Goal: Answer question/provide support: Share knowledge or assist other users

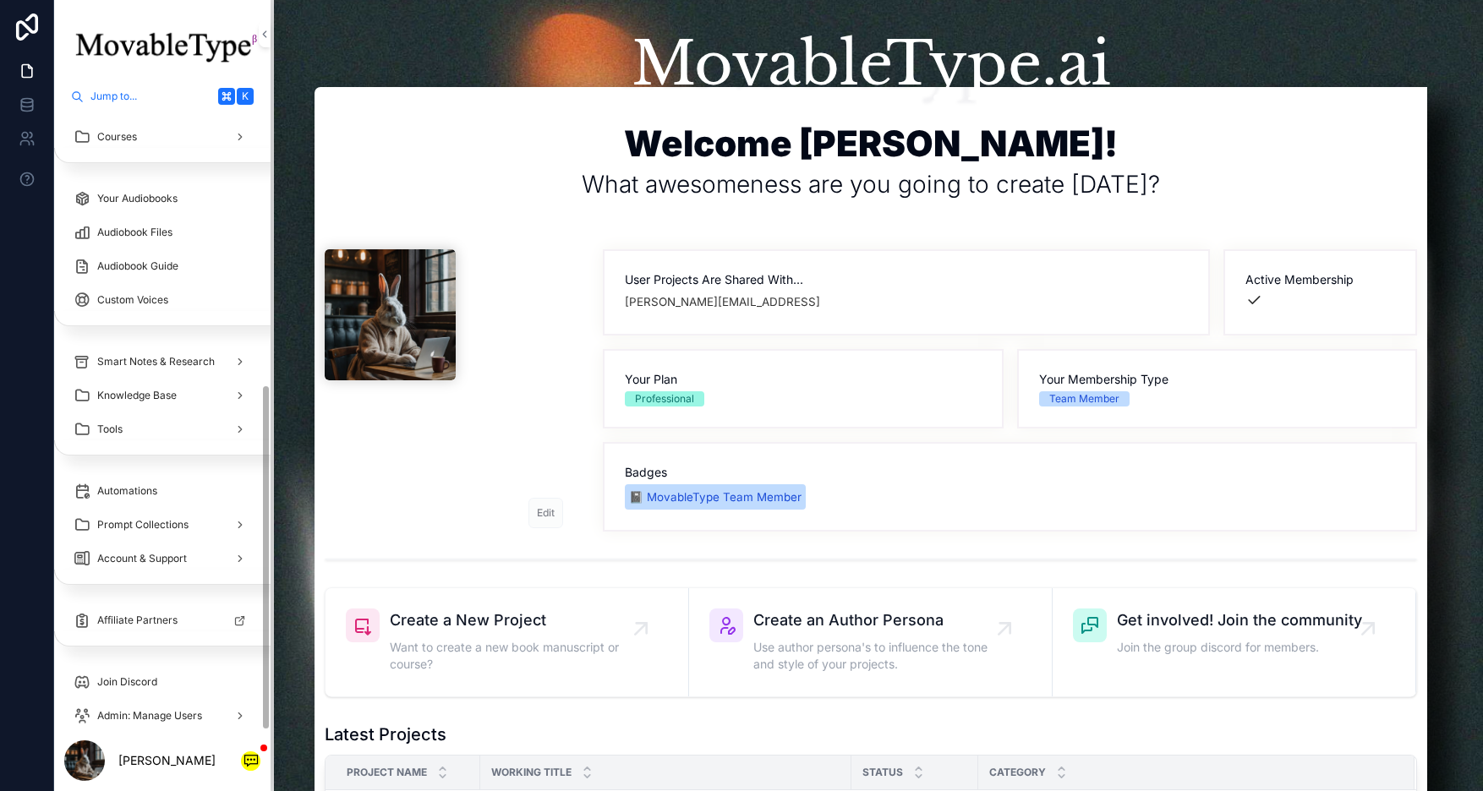
scroll to position [486, 1]
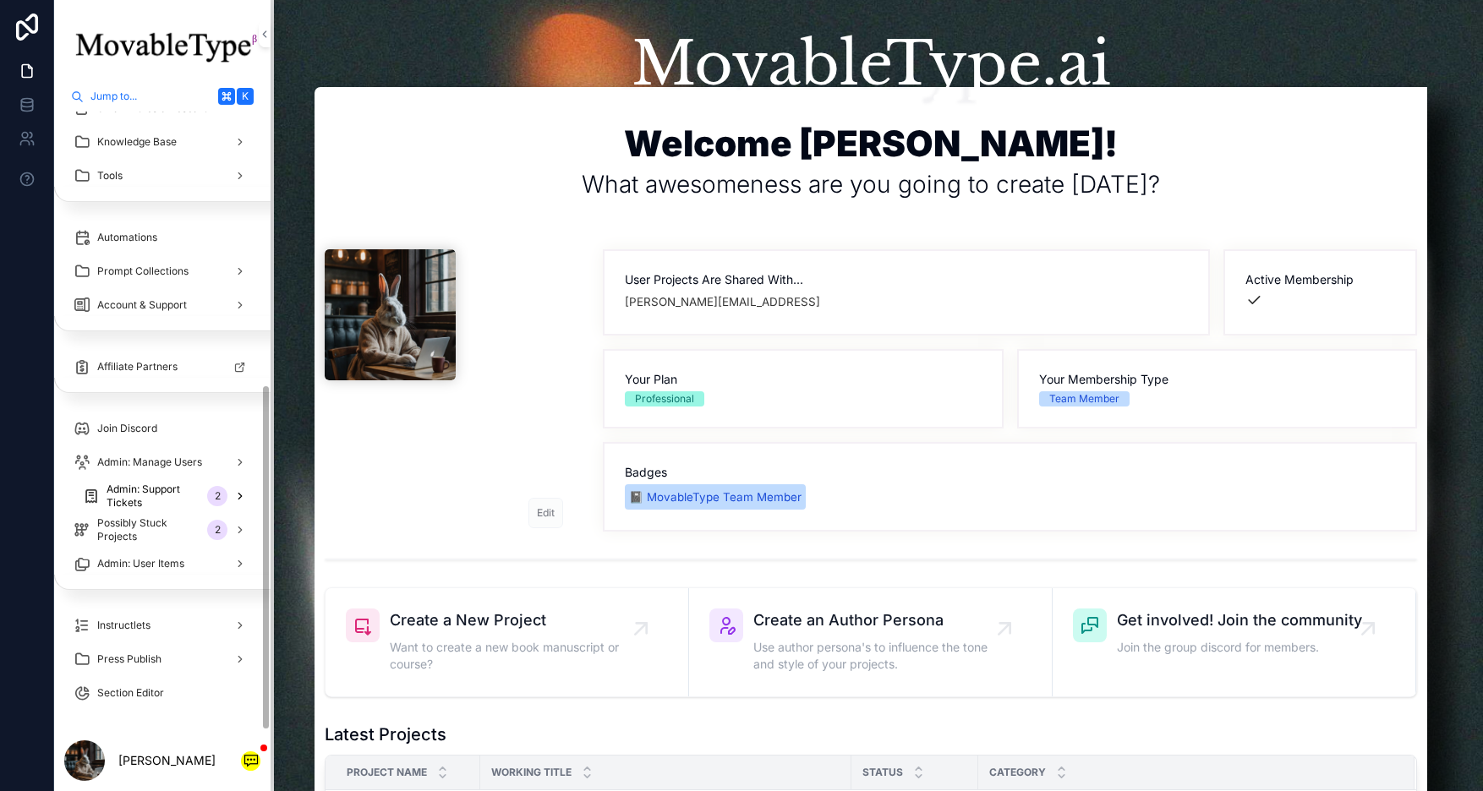
click at [146, 500] on span "Admin: Support Tickets" at bounding box center [154, 496] width 94 height 27
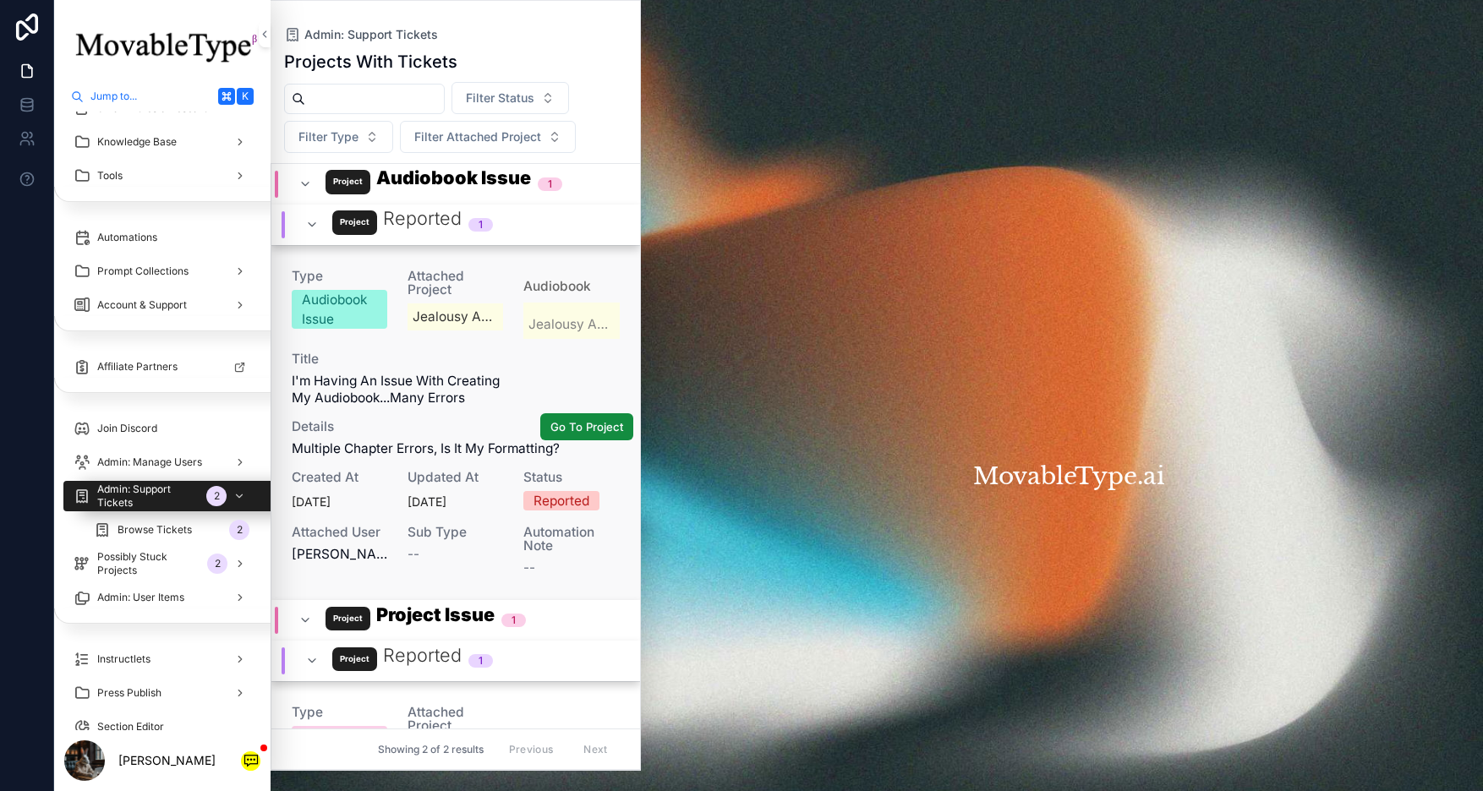
scroll to position [353, 0]
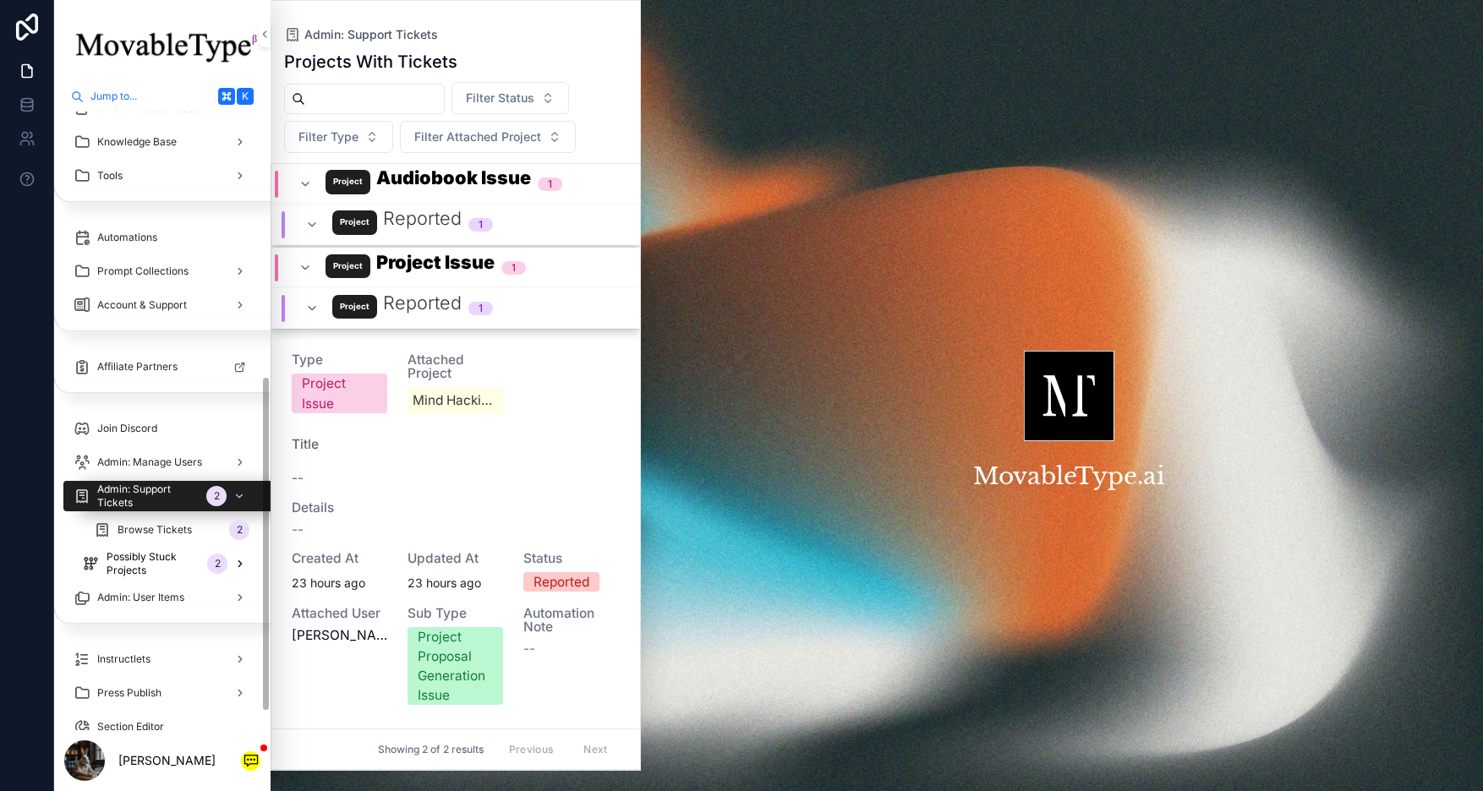
click at [134, 560] on span "Possibly Stuck Projects" at bounding box center [154, 563] width 94 height 27
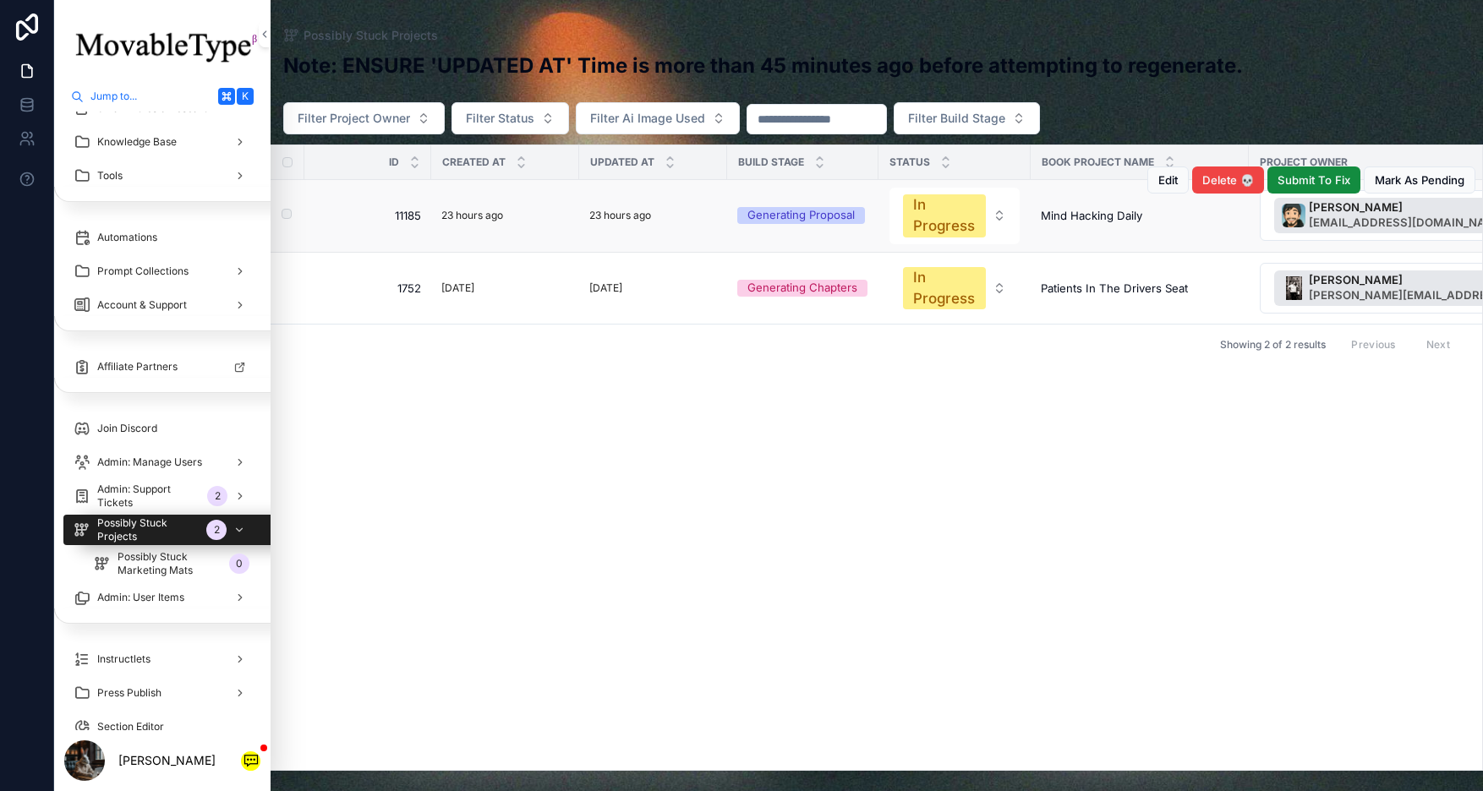
click at [690, 214] on div "23 hours ago" at bounding box center [653, 215] width 128 height 19
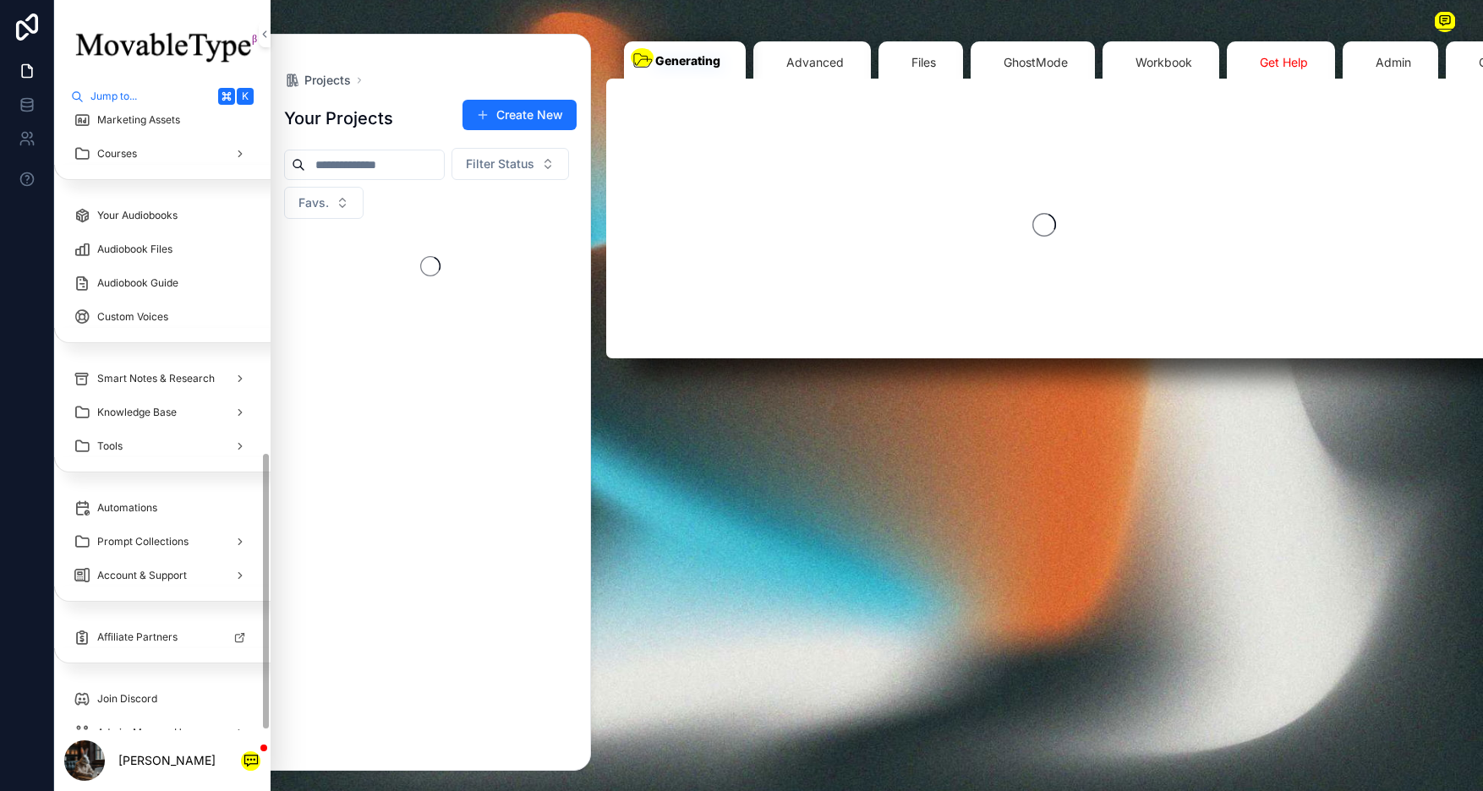
scroll to position [757, 1]
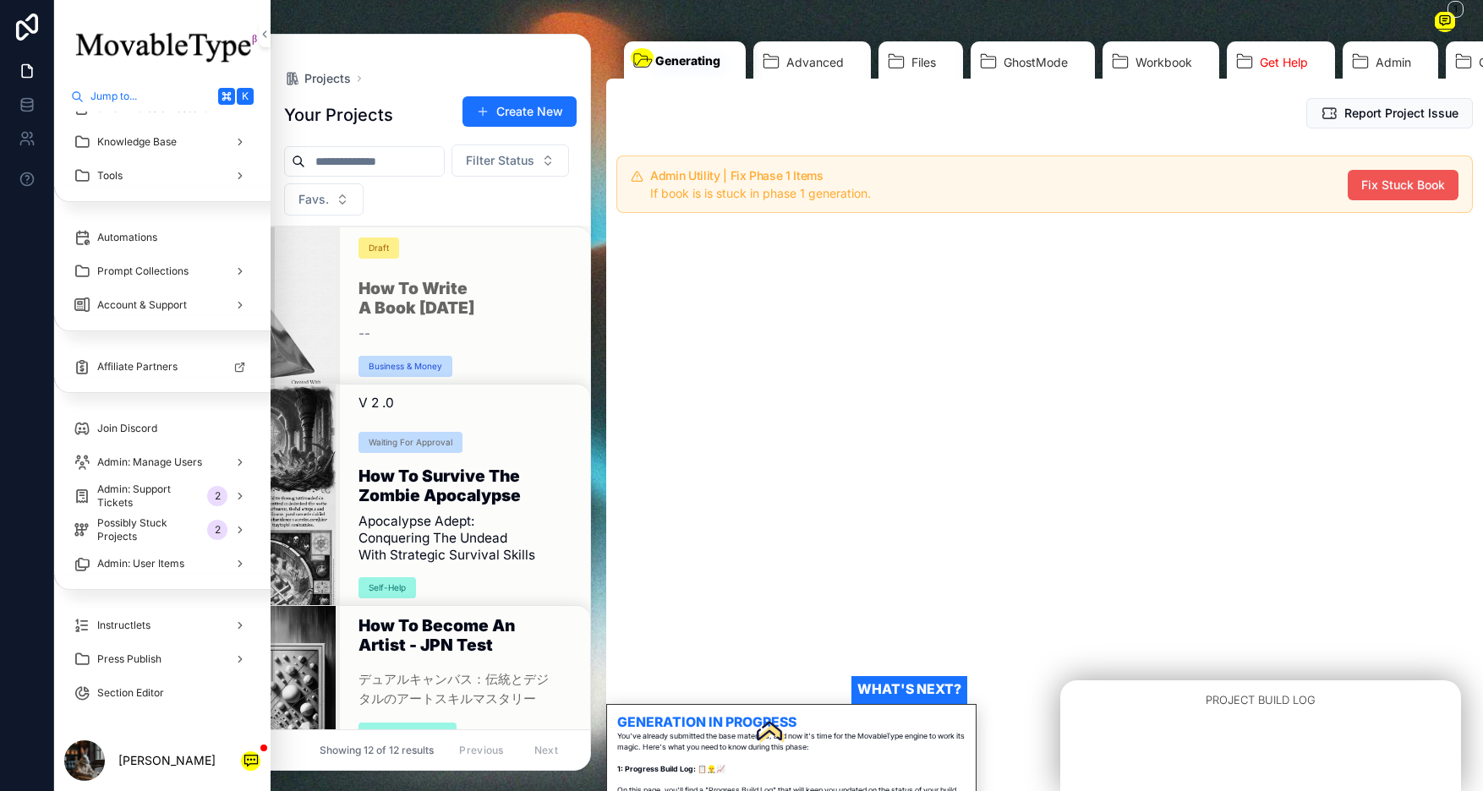
click at [1384, 184] on span "Fix Stuck Book" at bounding box center [1403, 185] width 84 height 17
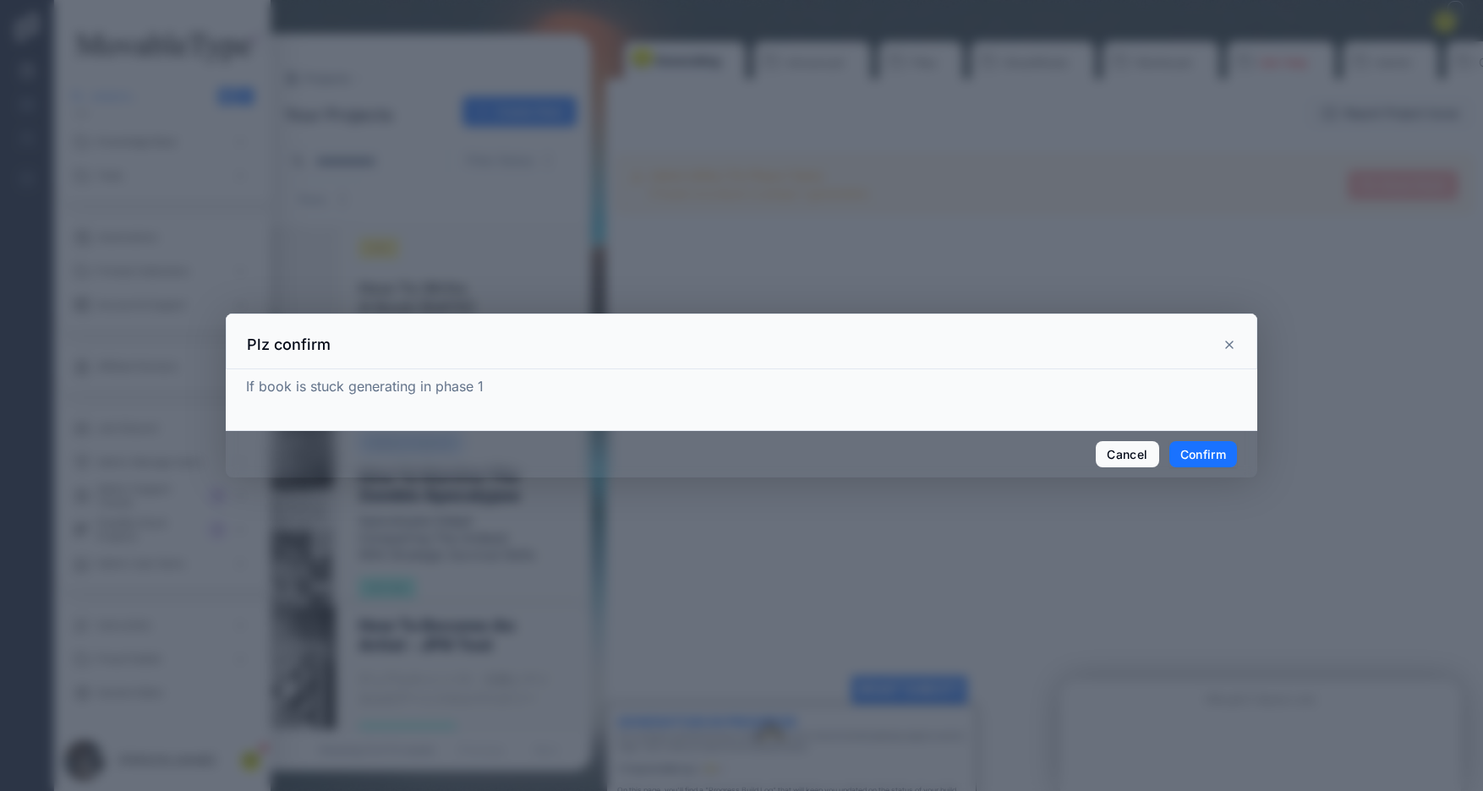
click at [1191, 461] on button "Confirm" at bounding box center [1203, 454] width 68 height 27
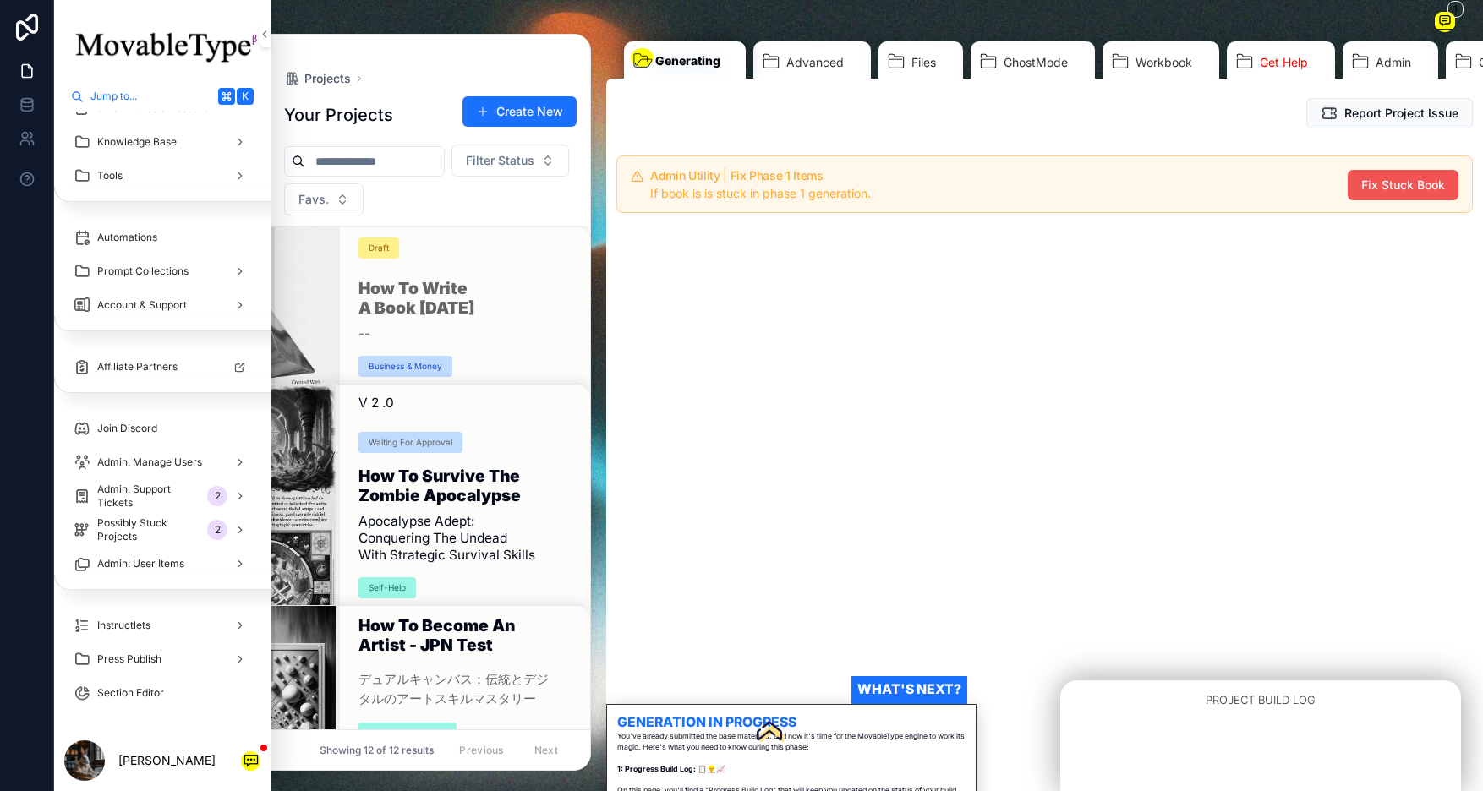
click at [1380, 188] on span "Fix Stuck Book" at bounding box center [1403, 185] width 84 height 17
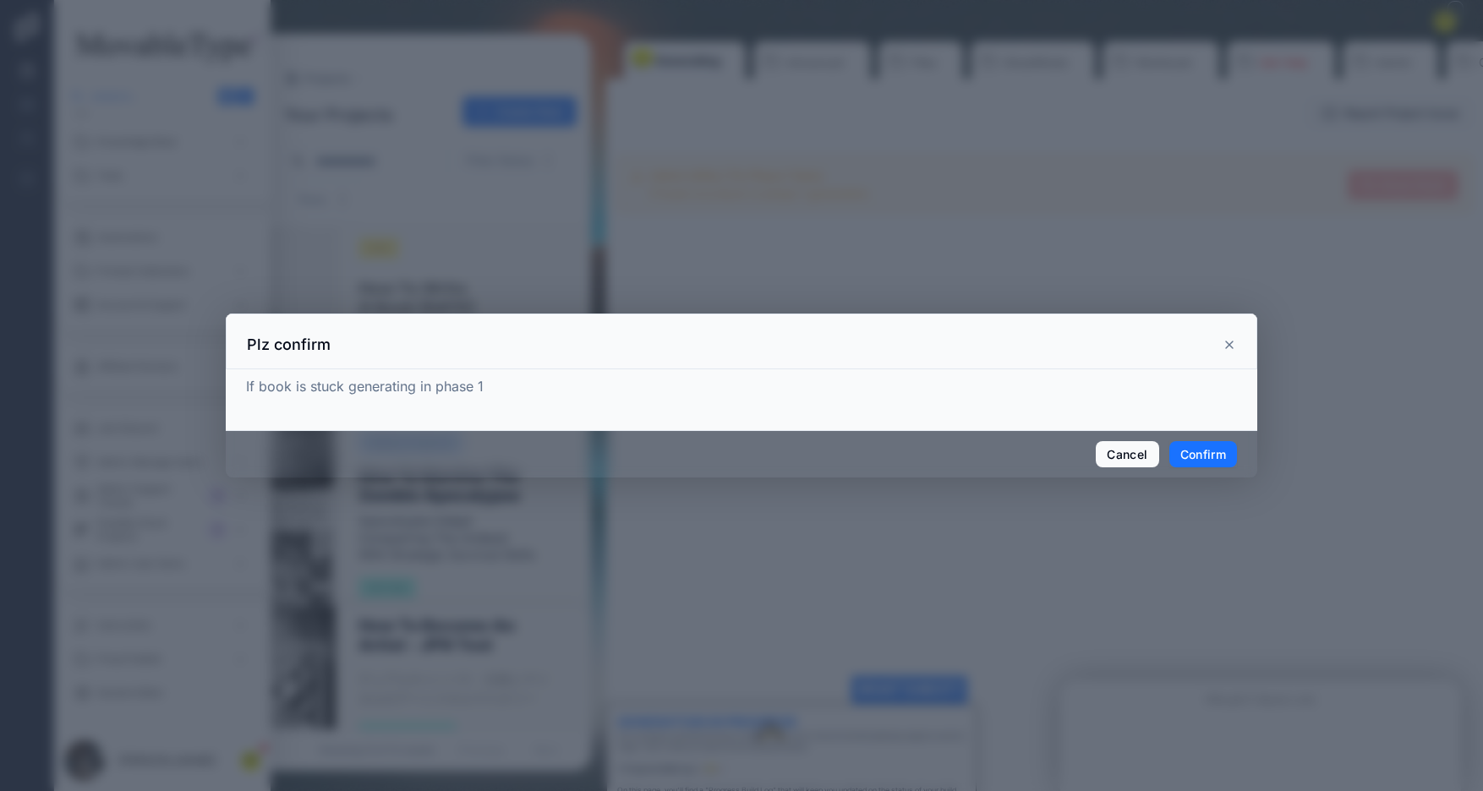
click at [1213, 446] on button "Confirm" at bounding box center [1203, 454] width 68 height 27
